Goal: Transaction & Acquisition: Purchase product/service

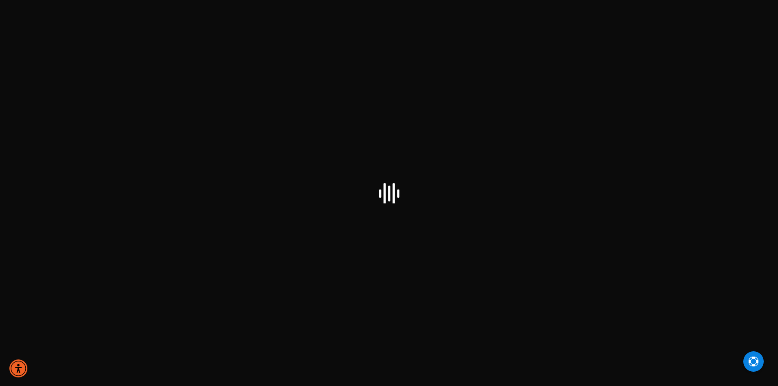
select select "US"
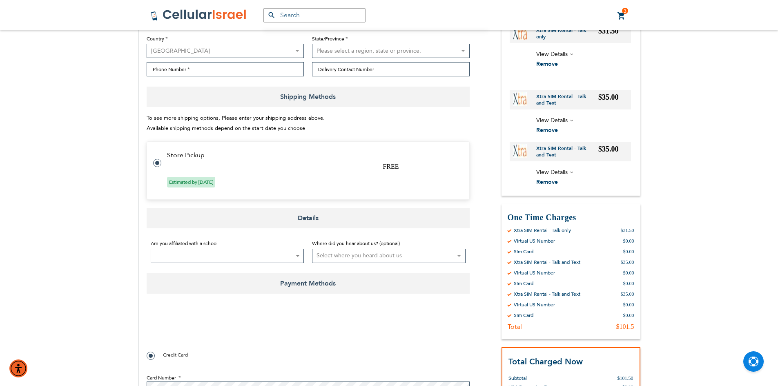
click at [204, 182] on span "Estimated by [DATE]" at bounding box center [191, 182] width 48 height 11
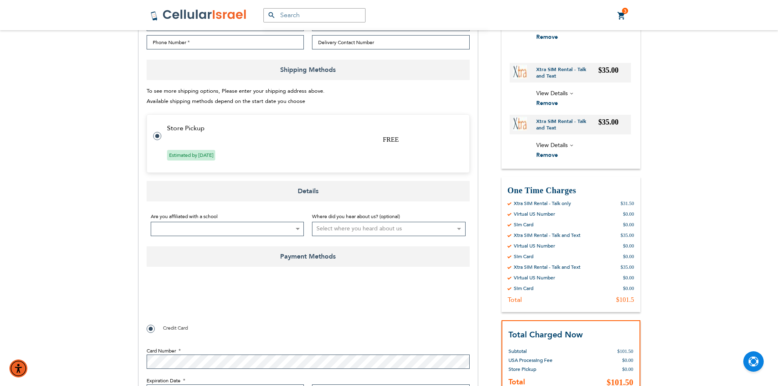
scroll to position [286, 0]
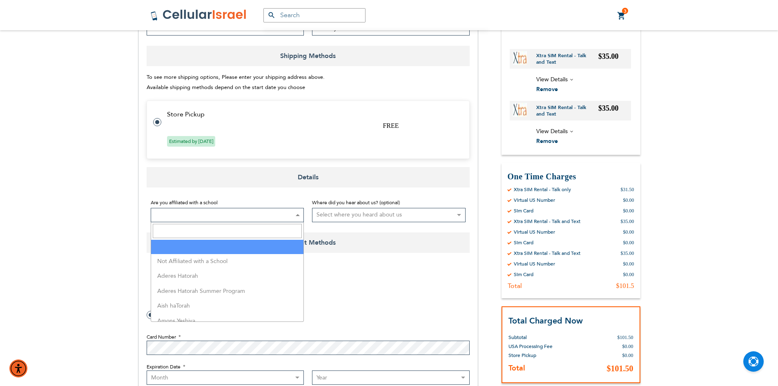
click at [219, 209] on span at bounding box center [228, 215] width 154 height 14
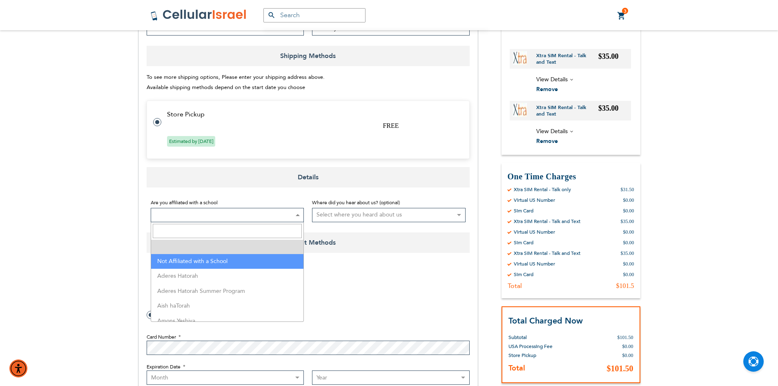
select select "199"
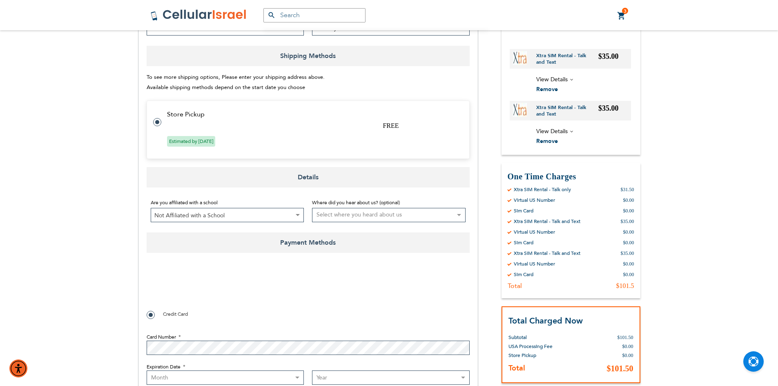
click at [403, 213] on select "Select where you heard about us Existing Customer Friend Other School/Group BP …" at bounding box center [389, 215] width 154 height 14
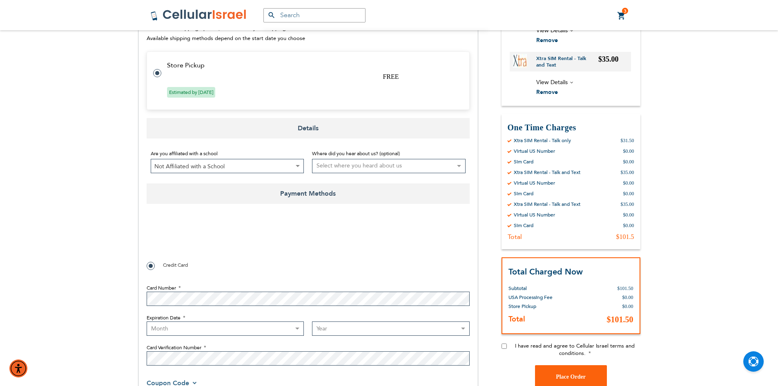
scroll to position [409, 0]
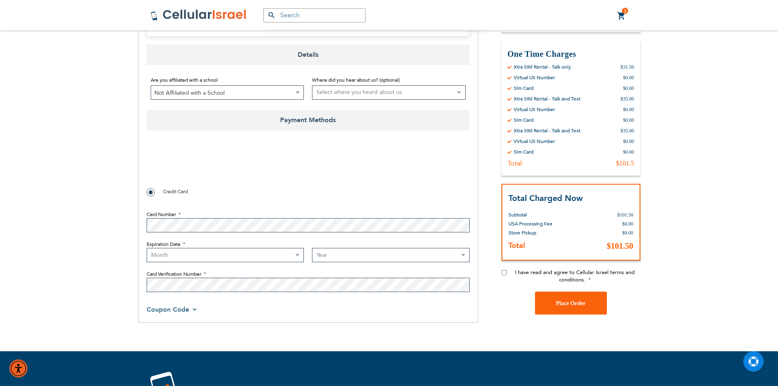
checkbox input "true"
drag, startPoint x: 551, startPoint y: 278, endPoint x: 547, endPoint y: 277, distance: 4.2
click at [551, 278] on label "I have read and agree to Cellular Israel terms and conditions." at bounding box center [575, 276] width 131 height 15
click at [507, 275] on input "I have read and agree to Cellular Israel terms and conditions." at bounding box center [504, 272] width 5 height 5
checkbox input "true"
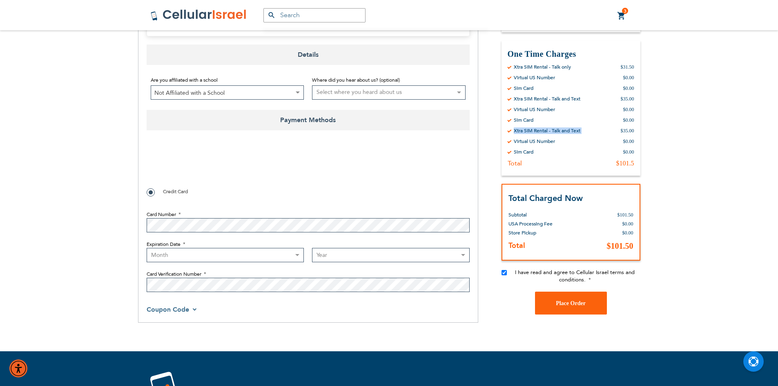
drag, startPoint x: 621, startPoint y: 131, endPoint x: 505, endPoint y: 131, distance: 116.5
click at [505, 131] on div "One Time Charges By Cellular Israel Xtra SIM Rental - Talk only $31.50 Virtual …" at bounding box center [571, 107] width 139 height 135
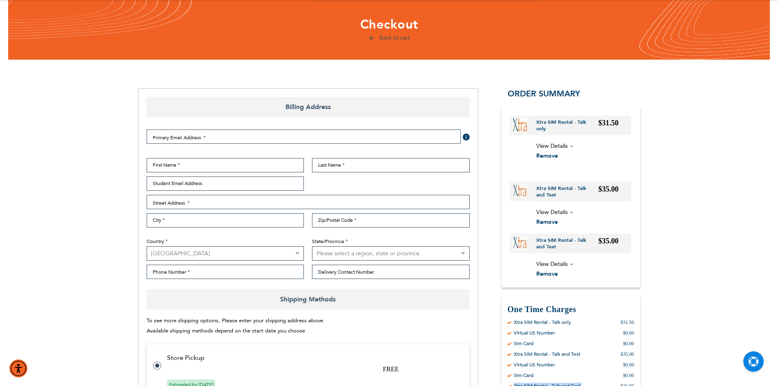
scroll to position [0, 0]
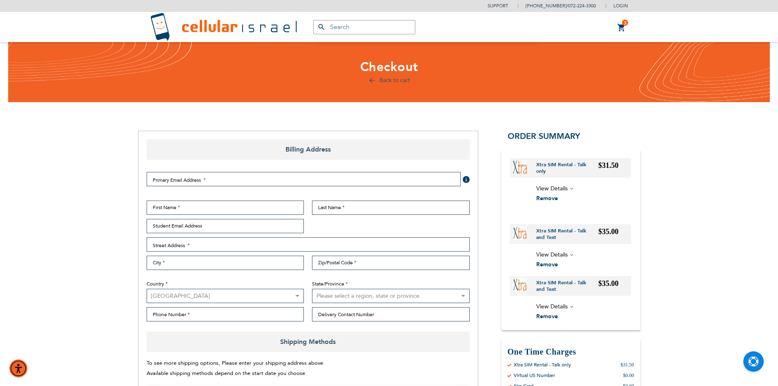
click at [405, 78] on link "Back to cart" at bounding box center [389, 80] width 42 height 8
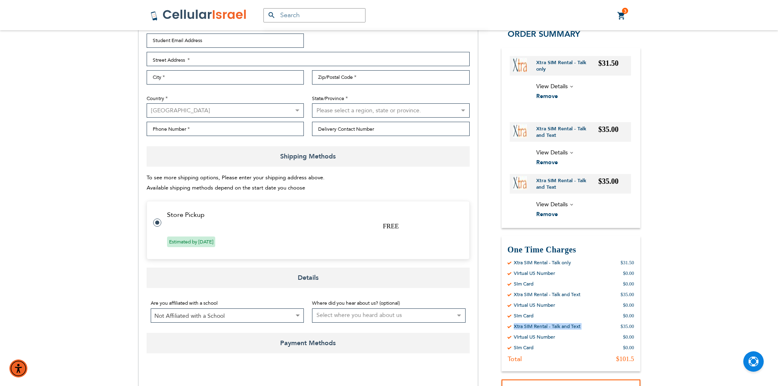
scroll to position [204, 0]
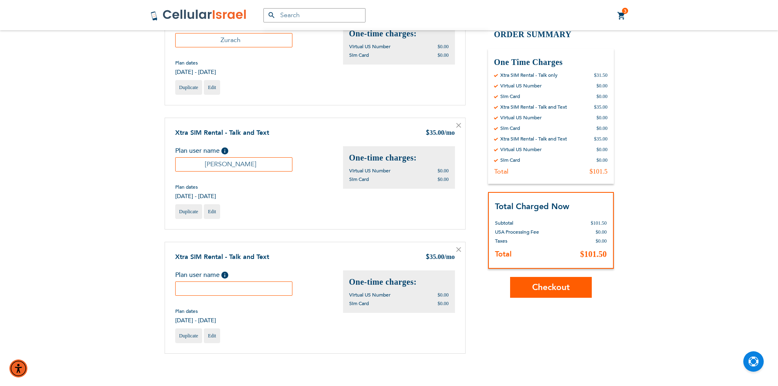
scroll to position [123, 0]
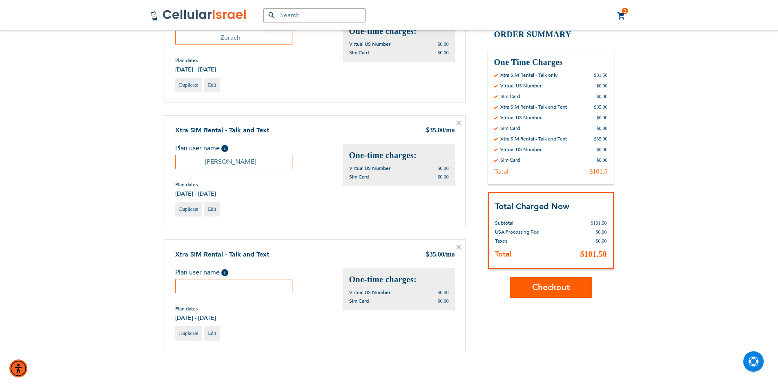
click at [460, 246] on icon at bounding box center [459, 247] width 4 height 4
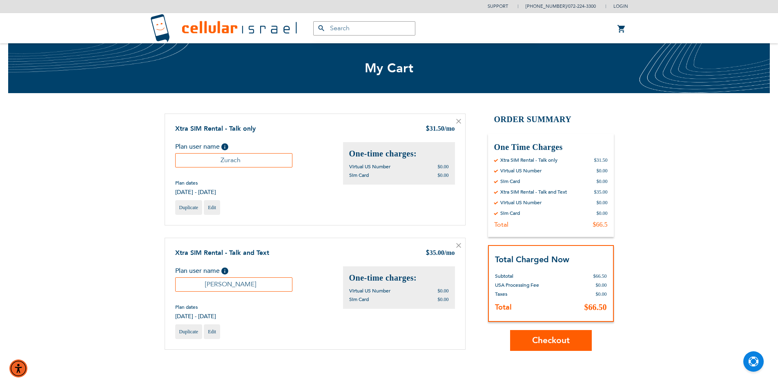
click at [559, 344] on span "Checkout" at bounding box center [551, 341] width 38 height 12
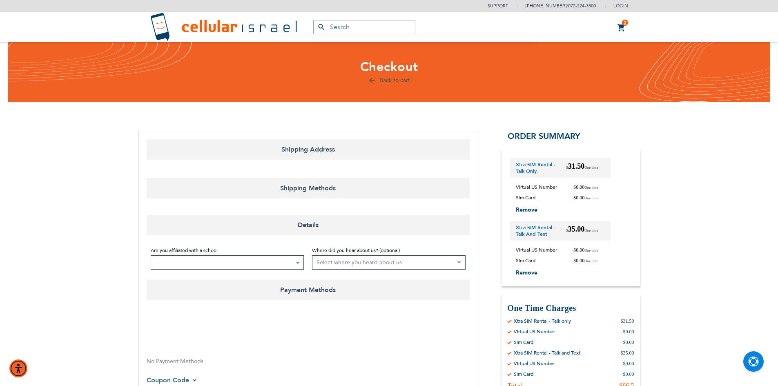
select select "US"
